Goal: Information Seeking & Learning: Learn about a topic

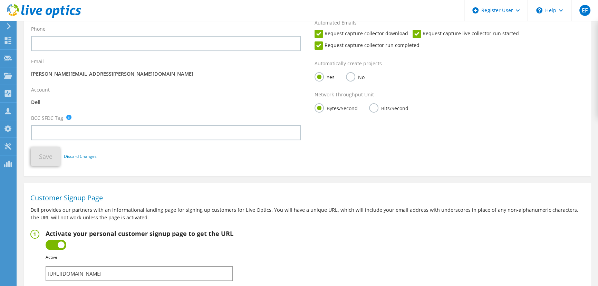
scroll to position [124, 0]
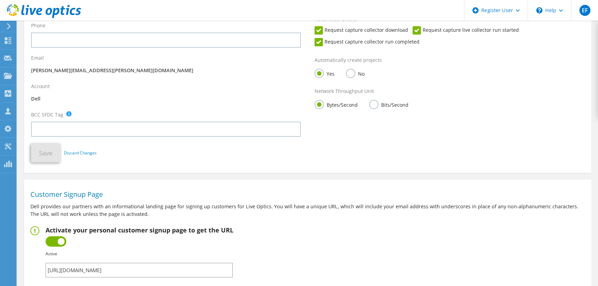
click at [11, 28] on icon at bounding box center [8, 26] width 5 height 6
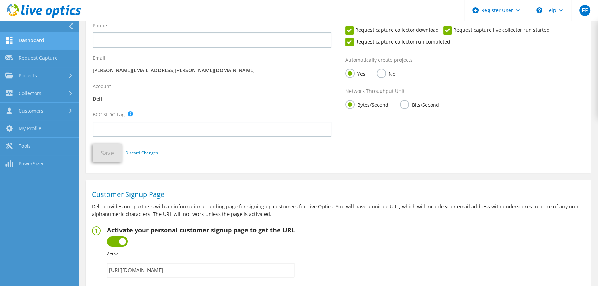
click at [17, 39] on link "Dashboard" at bounding box center [39, 41] width 79 height 18
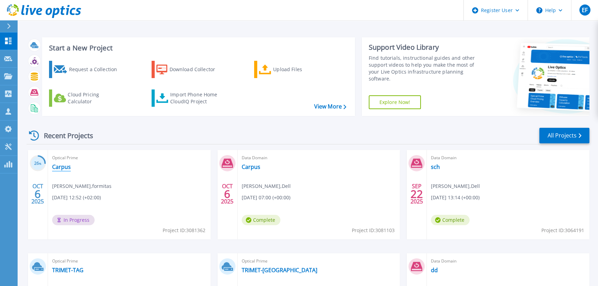
click at [66, 163] on link "Carpus" at bounding box center [61, 166] width 19 height 7
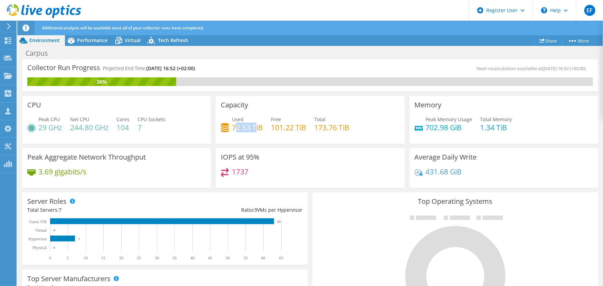
drag, startPoint x: 234, startPoint y: 115, endPoint x: 253, endPoint y: 117, distance: 19.1
click at [253, 124] on h4 "72.53 TiB" at bounding box center [247, 128] width 31 height 8
click at [87, 37] on span "Performance" at bounding box center [92, 40] width 30 height 7
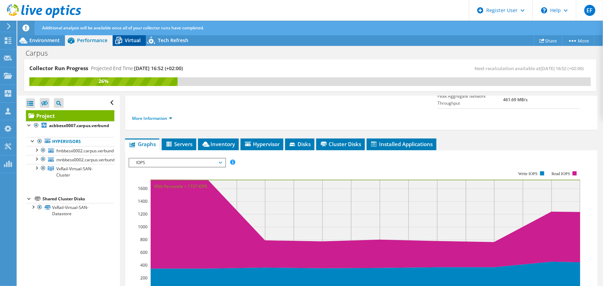
click at [124, 38] on icon at bounding box center [119, 41] width 12 height 12
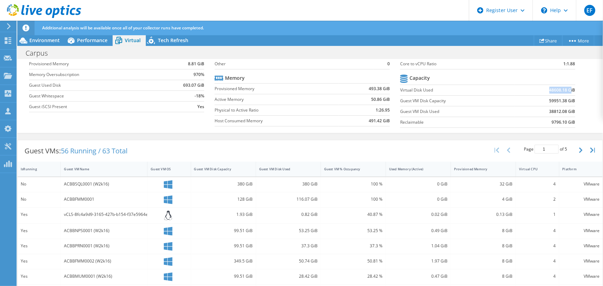
drag, startPoint x: 177, startPoint y: 161, endPoint x: 198, endPoint y: 161, distance: 20.7
click at [549, 94] on b "48608.18 GiB" at bounding box center [562, 90] width 26 height 7
click at [230, 131] on div "Average Virtual Machine vCPUs 4 Active Memory 0.91 GiB Provisioned Memory 8.81 …" at bounding box center [310, 78] width 562 height 106
click at [90, 38] on span "Performance" at bounding box center [92, 40] width 30 height 7
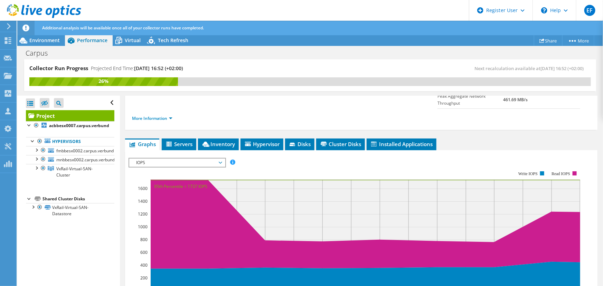
scroll to position [0, 0]
click at [36, 146] on div at bounding box center [36, 149] width 7 height 7
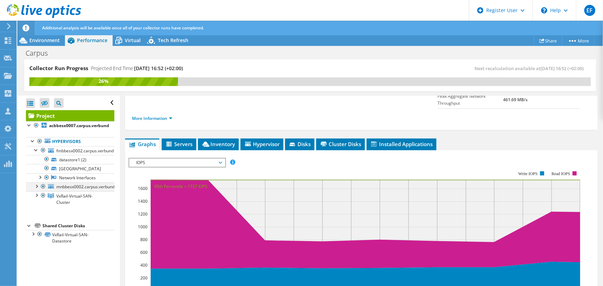
click at [37, 182] on div at bounding box center [36, 185] width 7 height 7
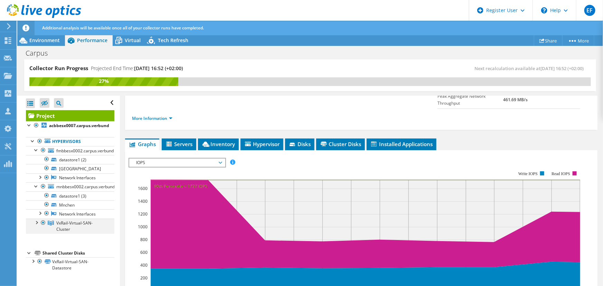
click at [36, 219] on div at bounding box center [36, 222] width 7 height 7
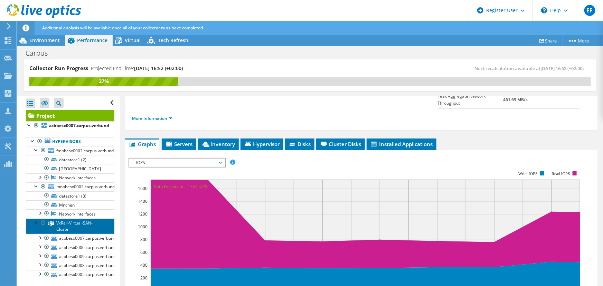
click at [61, 220] on span "VxRail-Virtual-SAN-Cluster" at bounding box center [74, 226] width 36 height 12
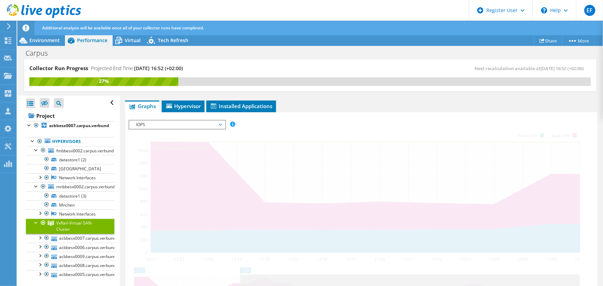
scroll to position [75, 0]
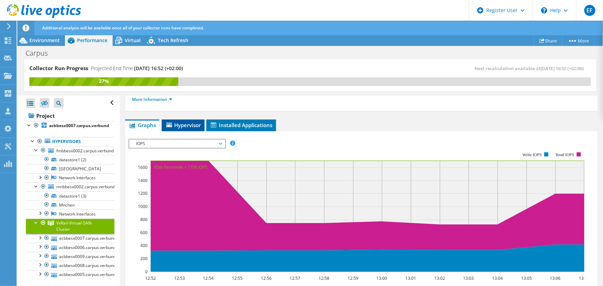
click at [190, 122] on span "Hypervisor" at bounding box center [183, 125] width 36 height 7
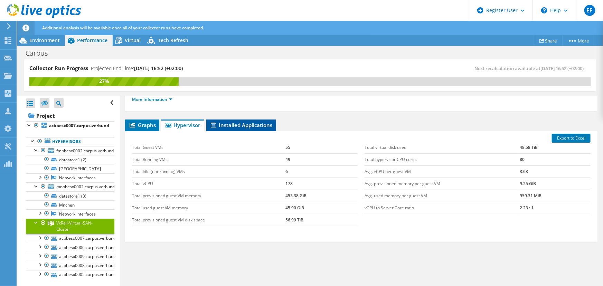
click at [248, 122] on span "Installed Applications" at bounding box center [241, 125] width 63 height 7
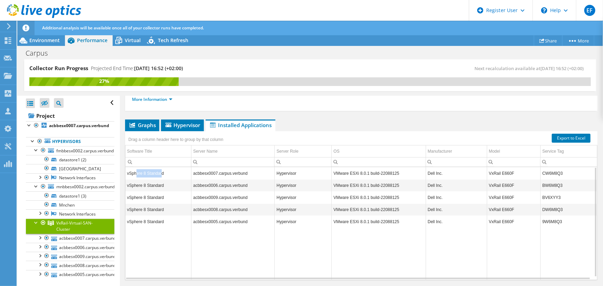
drag, startPoint x: 136, startPoint y: 146, endPoint x: 160, endPoint y: 150, distance: 23.9
click at [160, 167] on td "vSphere 8 Standard" at bounding box center [158, 173] width 66 height 12
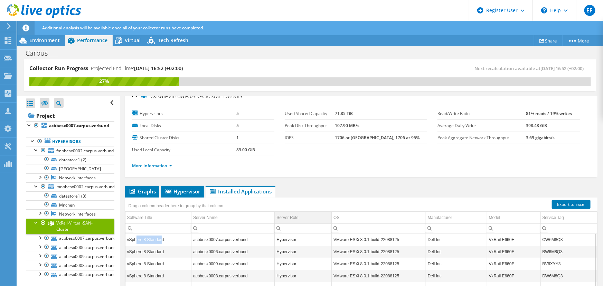
scroll to position [0, 0]
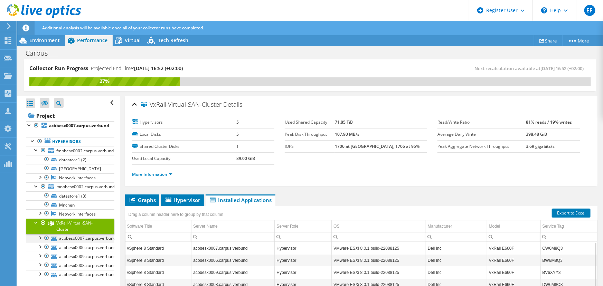
click at [38, 234] on div at bounding box center [39, 237] width 7 height 7
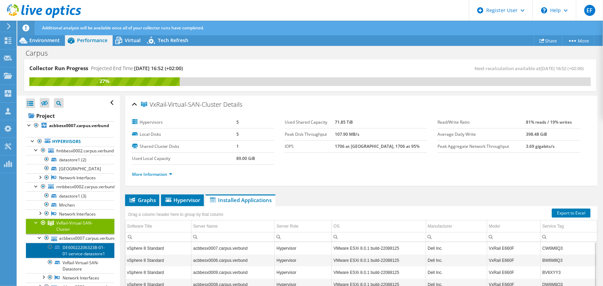
click at [79, 243] on link "DE600222063238-01-01-service-datastore1" at bounding box center [70, 250] width 88 height 15
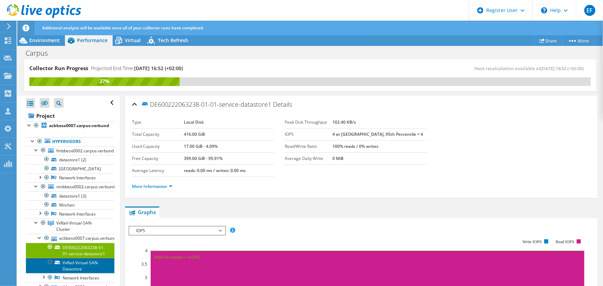
click at [69, 258] on link "VxRail-Virtual-SAN-Datastore" at bounding box center [70, 265] width 88 height 15
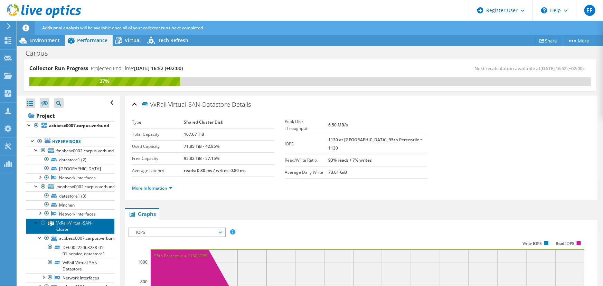
click at [63, 220] on span "VxRail-Virtual-SAN-Cluster" at bounding box center [74, 226] width 36 height 12
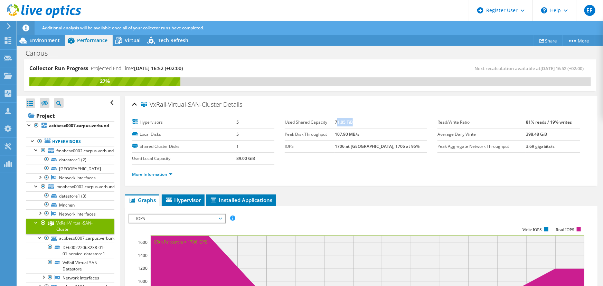
drag, startPoint x: 352, startPoint y: 109, endPoint x: 379, endPoint y: 109, distance: 26.6
click at [379, 116] on td "71.85 TiB" at bounding box center [381, 122] width 92 height 12
click at [187, 197] on span "Hypervisor" at bounding box center [183, 200] width 36 height 7
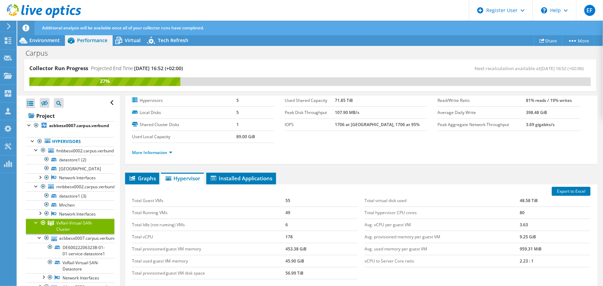
scroll to position [31, 0]
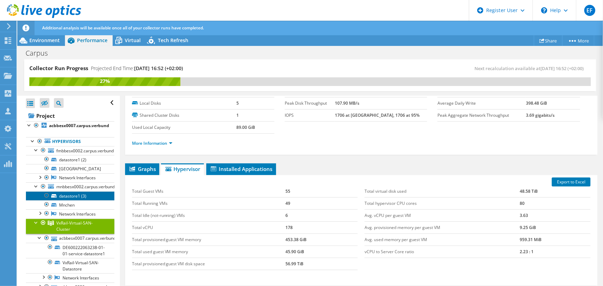
click at [64, 191] on link "datastore1 (3)" at bounding box center [70, 195] width 88 height 9
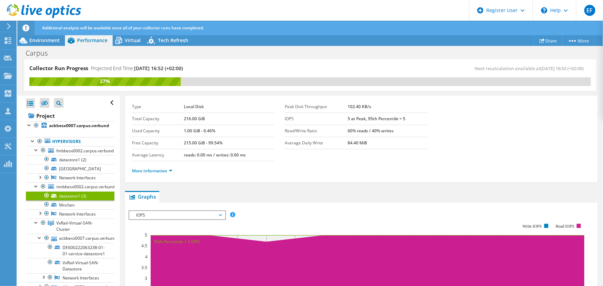
scroll to position [0, 0]
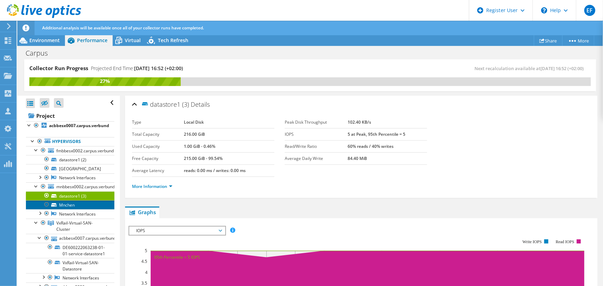
click at [63, 200] on link "Mnchen" at bounding box center [70, 204] width 88 height 9
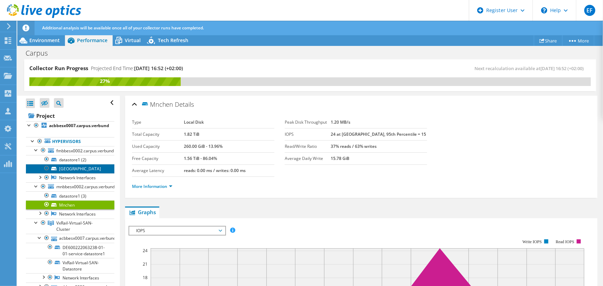
click at [66, 164] on link "[GEOGRAPHIC_DATA]" at bounding box center [70, 168] width 88 height 9
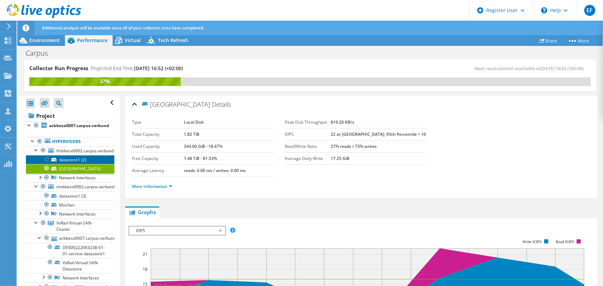
click at [66, 155] on link "datastore1 (2)" at bounding box center [70, 159] width 88 height 9
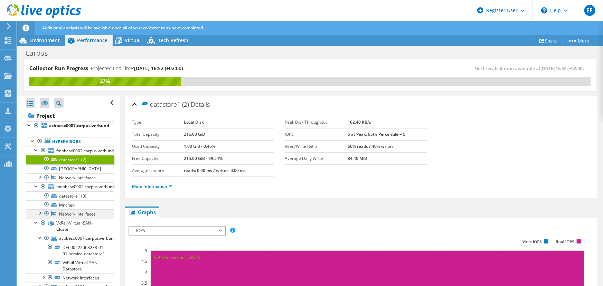
click at [76, 209] on link "Network Interfaces" at bounding box center [70, 213] width 88 height 9
click at [76, 219] on link "VxRail-Virtual-SAN-Cluster" at bounding box center [70, 226] width 88 height 15
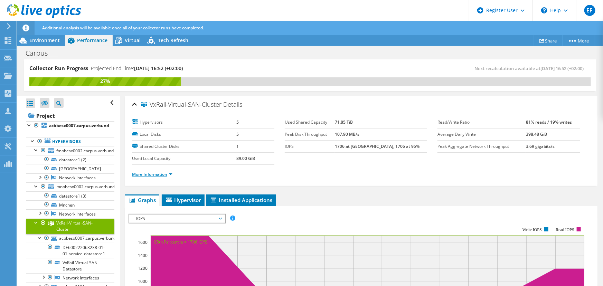
click at [159, 171] on link "More Information" at bounding box center [152, 174] width 40 height 6
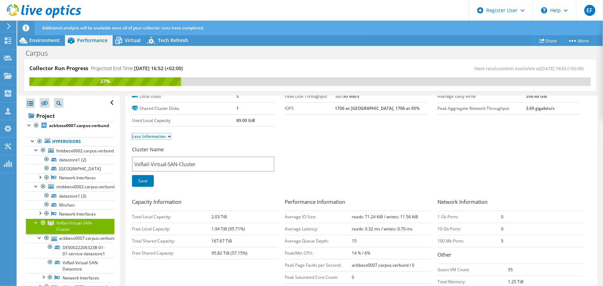
scroll to position [94, 0]
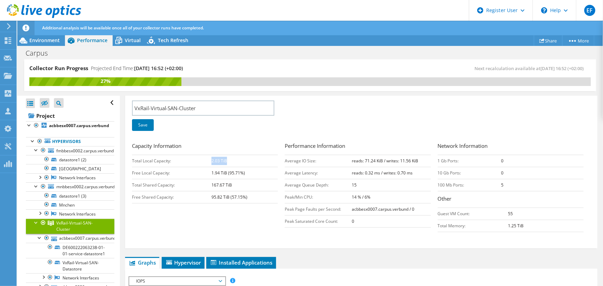
drag, startPoint x: 202, startPoint y: 131, endPoint x: 212, endPoint y: 131, distance: 10.4
click at [212, 158] on b "2.03 TiB" at bounding box center [219, 161] width 16 height 6
drag, startPoint x: 204, startPoint y: 150, endPoint x: 217, endPoint y: 150, distance: 13.1
click at [217, 179] on td "167.67 TiB" at bounding box center [244, 185] width 66 height 12
drag, startPoint x: 235, startPoint y: 160, endPoint x: 201, endPoint y: 161, distance: 33.2
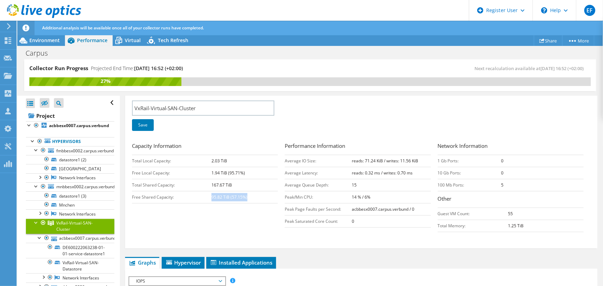
click at [211, 191] on td "95.82 TiB (57.15%)" at bounding box center [244, 197] width 66 height 12
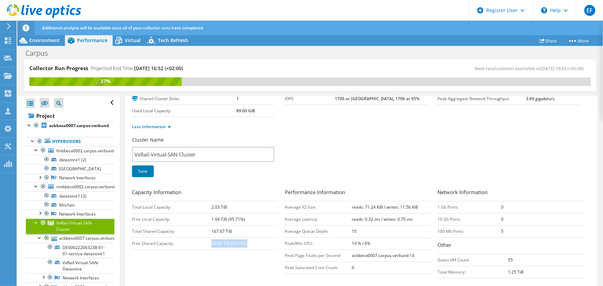
scroll to position [0, 0]
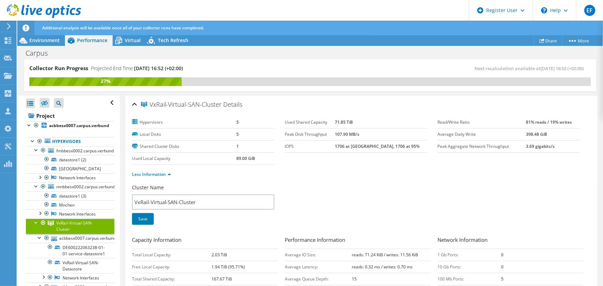
drag, startPoint x: 349, startPoint y: 112, endPoint x: 376, endPoint y: 111, distance: 27.3
click at [376, 116] on tr "Used Shared Capacity 71.85 TiB" at bounding box center [356, 122] width 142 height 12
click at [58, 123] on b "acbbesx0007.carpus.verbund" at bounding box center [79, 126] width 60 height 6
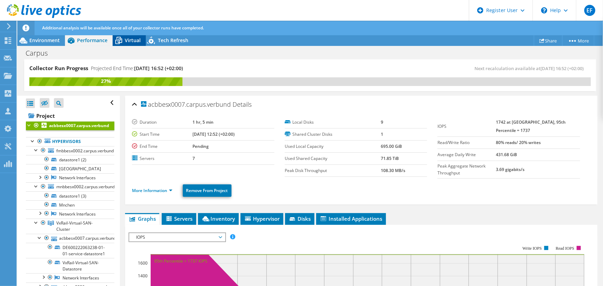
click at [132, 41] on div "Virtual" at bounding box center [129, 40] width 33 height 11
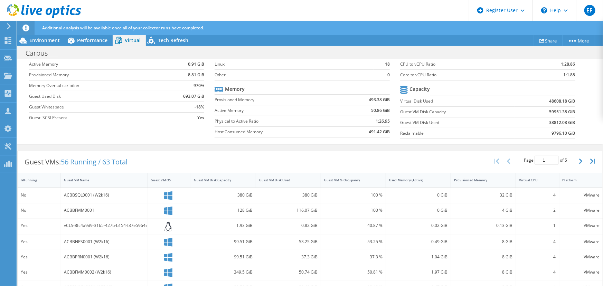
scroll to position [125, 0]
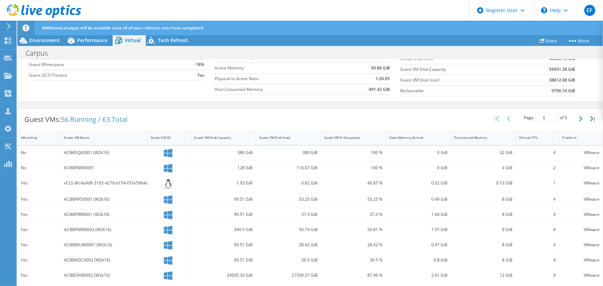
click at [281, 140] on div "Guest VM Disk Used" at bounding box center [284, 137] width 50 height 4
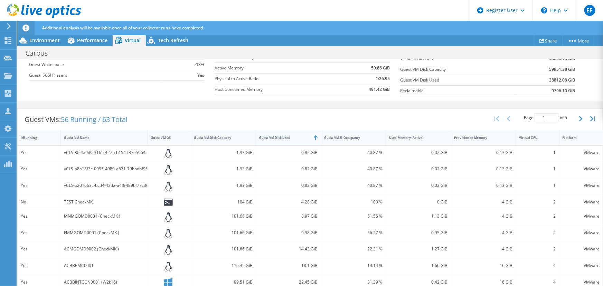
click at [286, 140] on div "Guest VM Disk Used" at bounding box center [284, 137] width 50 height 4
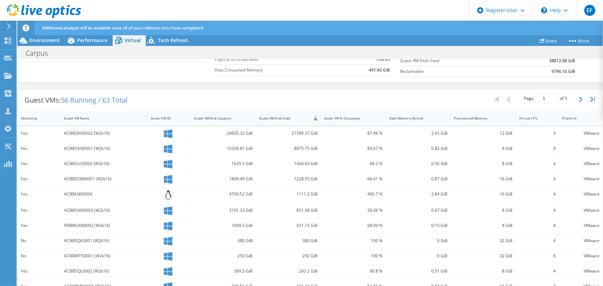
scroll to position [94, 0]
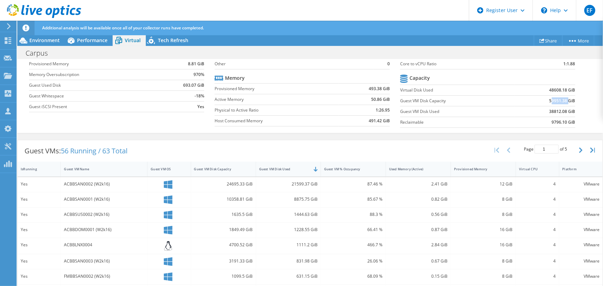
drag, startPoint x: 179, startPoint y: 169, endPoint x: 196, endPoint y: 169, distance: 16.9
click at [549, 104] on b "59951.38 GiB" at bounding box center [562, 100] width 26 height 7
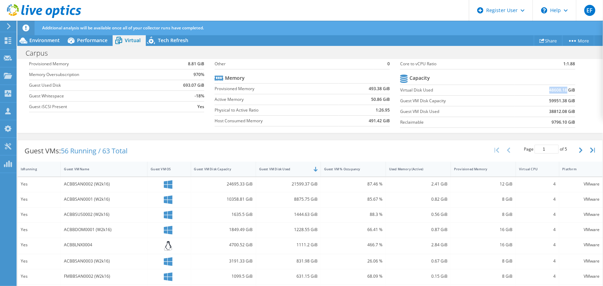
drag, startPoint x: 177, startPoint y: 159, endPoint x: 195, endPoint y: 159, distance: 17.3
click at [549, 94] on b "48608.18 GiB" at bounding box center [562, 90] width 26 height 7
copy b "48608.18"
drag, startPoint x: 176, startPoint y: 177, endPoint x: 195, endPoint y: 178, distance: 19.0
click at [515, 117] on td "38812.08 GiB" at bounding box center [545, 111] width 60 height 11
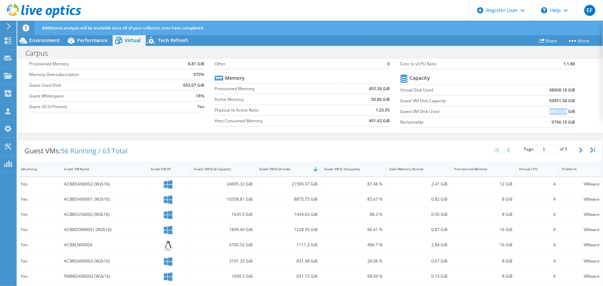
copy b "38812.08"
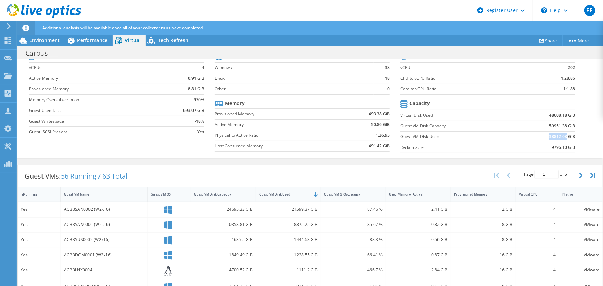
scroll to position [63, 0]
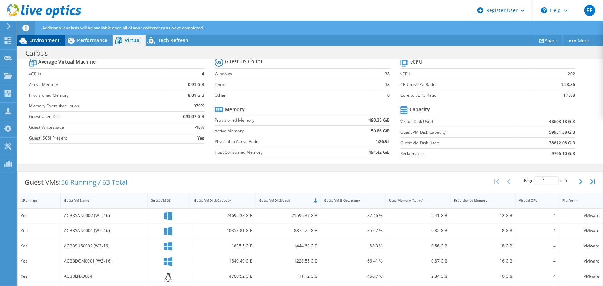
click at [38, 37] on span "Environment" at bounding box center [44, 40] width 30 height 7
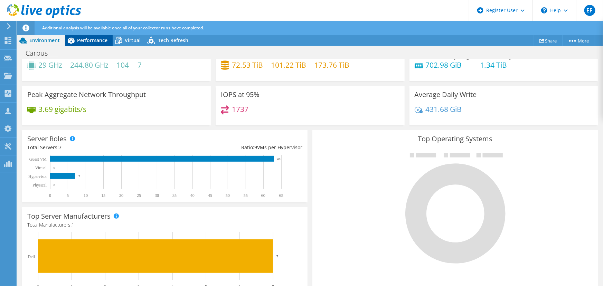
click at [89, 38] on span "Performance" at bounding box center [92, 40] width 30 height 7
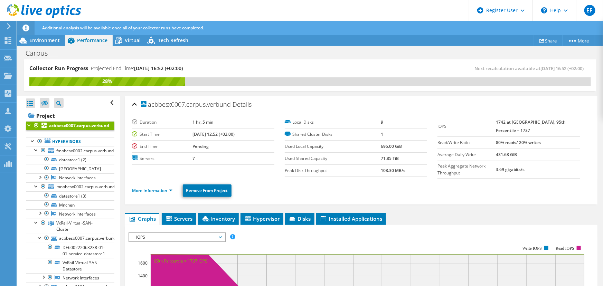
scroll to position [0, 0]
click at [64, 200] on link "Mnchen" at bounding box center [70, 204] width 88 height 9
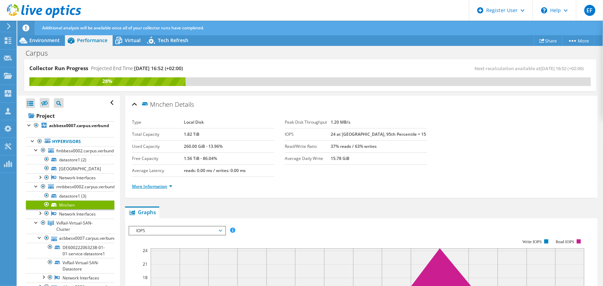
click at [152, 183] on link "More Information" at bounding box center [152, 186] width 40 height 6
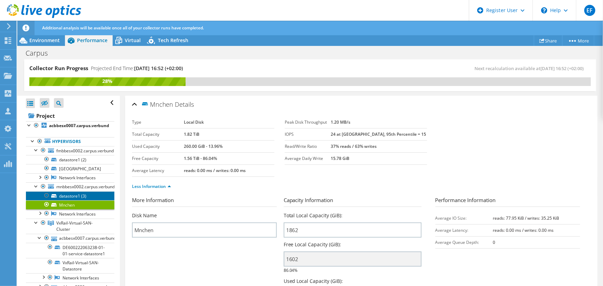
click at [79, 191] on link "datastore1 (3)" at bounding box center [70, 195] width 88 height 9
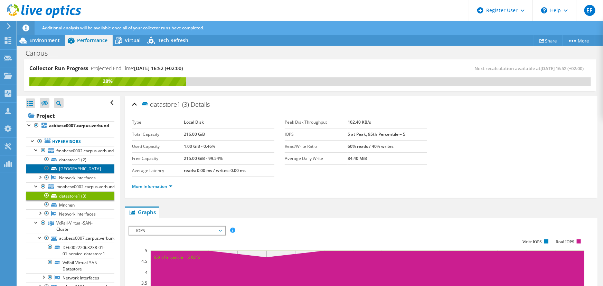
click at [72, 164] on link "[GEOGRAPHIC_DATA]" at bounding box center [70, 168] width 88 height 9
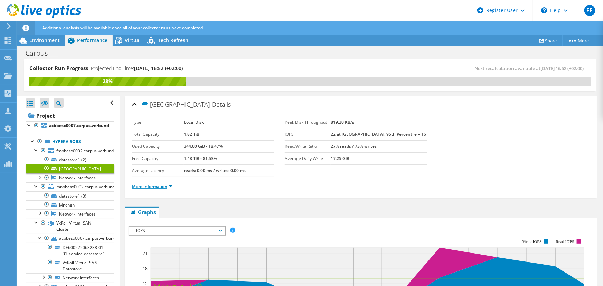
click at [140, 183] on link "More Information" at bounding box center [152, 186] width 40 height 6
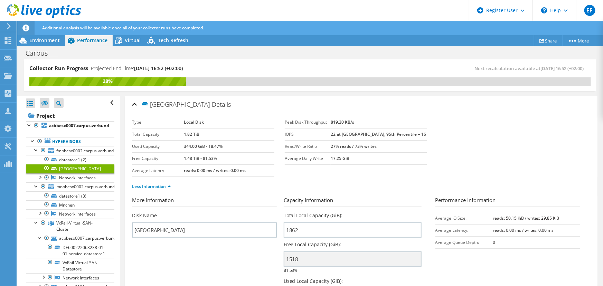
drag, startPoint x: 306, startPoint y: 255, endPoint x: 280, endPoint y: 256, distance: 26.6
click at [280, 256] on section "More Information Disk Name [GEOGRAPHIC_DATA] Capacity Information Total Local C…" at bounding box center [361, 255] width 458 height 118
click at [135, 38] on span "Virtual" at bounding box center [133, 40] width 16 height 7
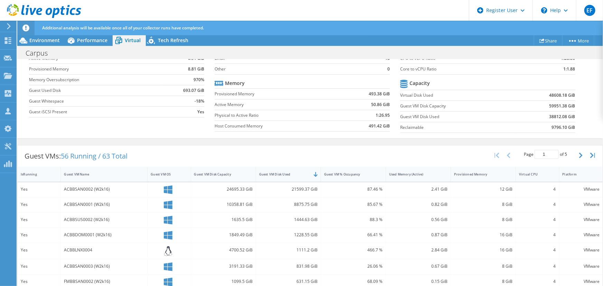
scroll to position [125, 0]
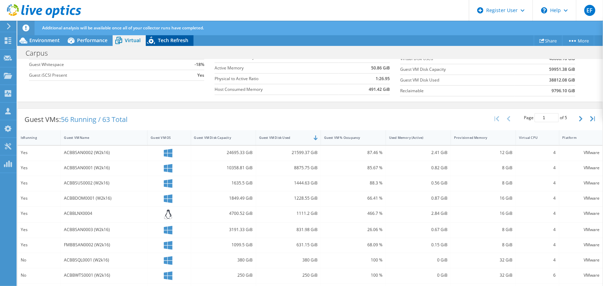
click at [172, 37] on span "Tech Refresh" at bounding box center [173, 40] width 30 height 7
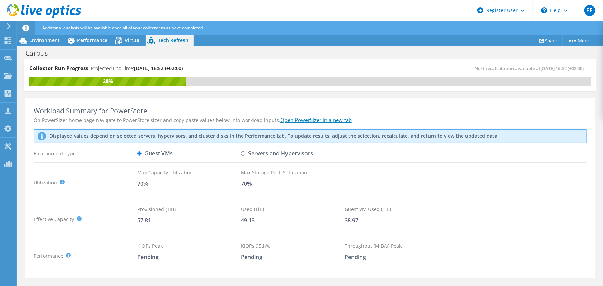
click at [241, 148] on label "Servers and Hypervisors" at bounding box center [277, 154] width 72 height 12
click at [241, 151] on input "Servers and Hypervisors" at bounding box center [243, 153] width 4 height 4
radio input "true"
click at [137, 151] on input "Guest VMs" at bounding box center [139, 153] width 4 height 4
radio input "true"
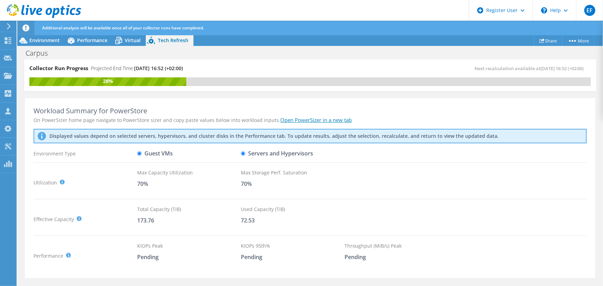
radio input "false"
click at [49, 37] on span "Environment" at bounding box center [44, 40] width 30 height 7
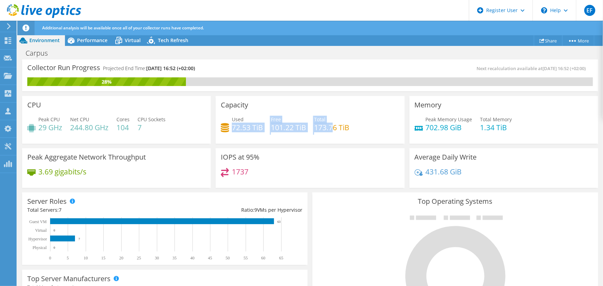
drag, startPoint x: 233, startPoint y: 114, endPoint x: 330, endPoint y: 115, distance: 97.4
click at [330, 116] on div "Used 72.53 TiB Free 101.22 TiB Total 173.76 TiB" at bounding box center [310, 127] width 178 height 22
click at [366, 168] on div "1737" at bounding box center [310, 175] width 178 height 15
drag, startPoint x: 231, startPoint y: 113, endPoint x: 248, endPoint y: 114, distance: 17.6
click at [248, 124] on h4 "72.53 TiB" at bounding box center [247, 128] width 31 height 8
